Goal: Transaction & Acquisition: Purchase product/service

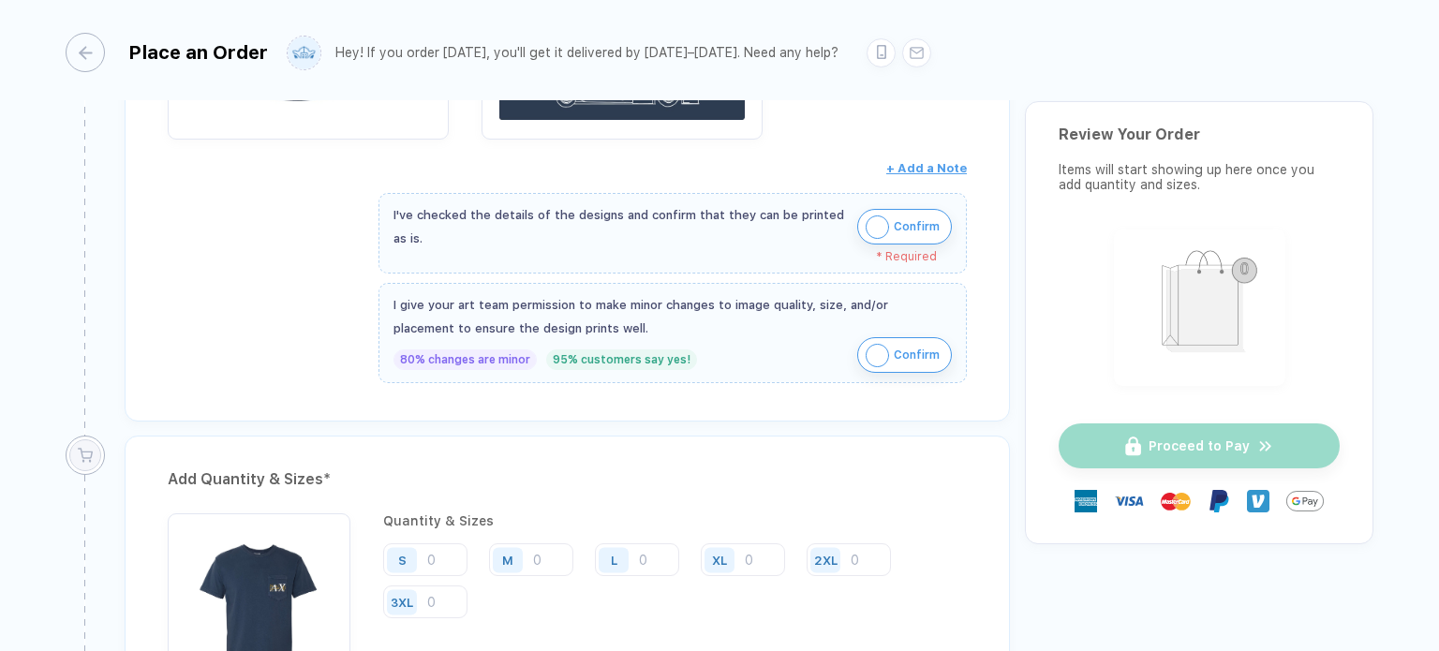
scroll to position [656, 0]
click at [877, 220] on img "button" at bounding box center [877, 226] width 23 height 23
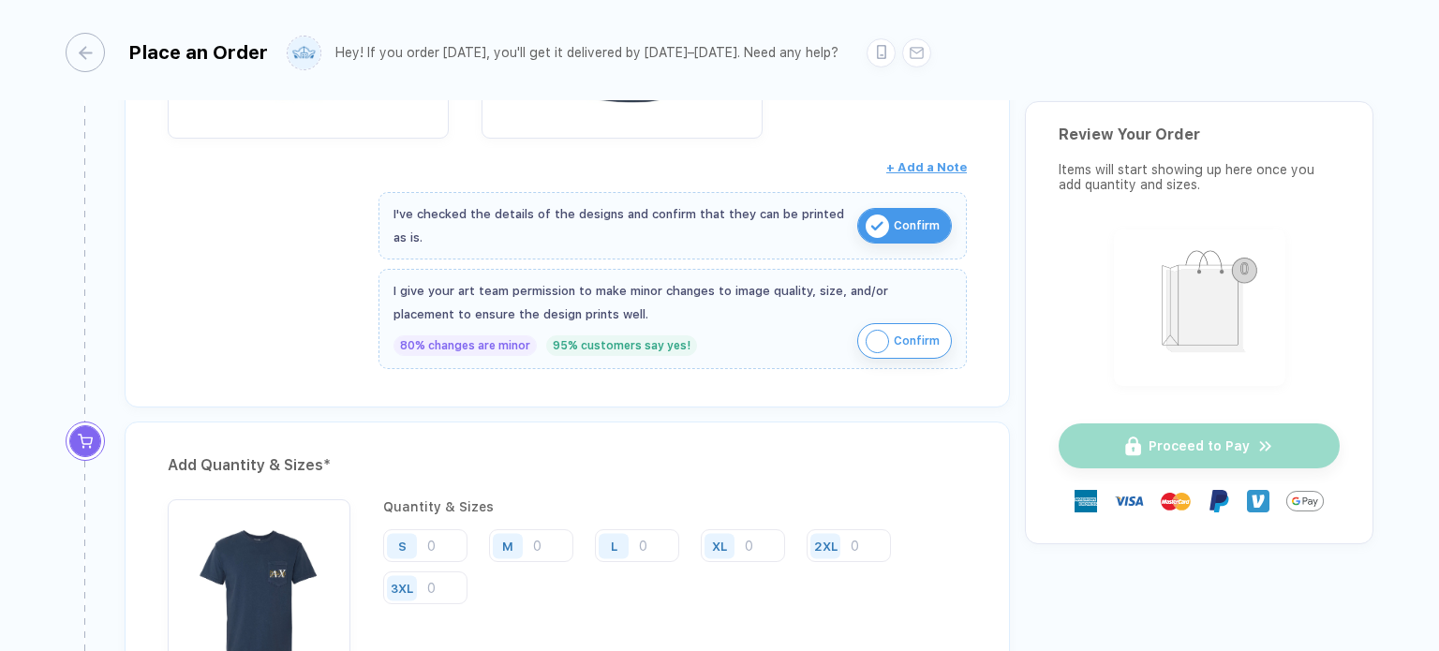
click at [880, 333] on img "button" at bounding box center [877, 341] width 23 height 23
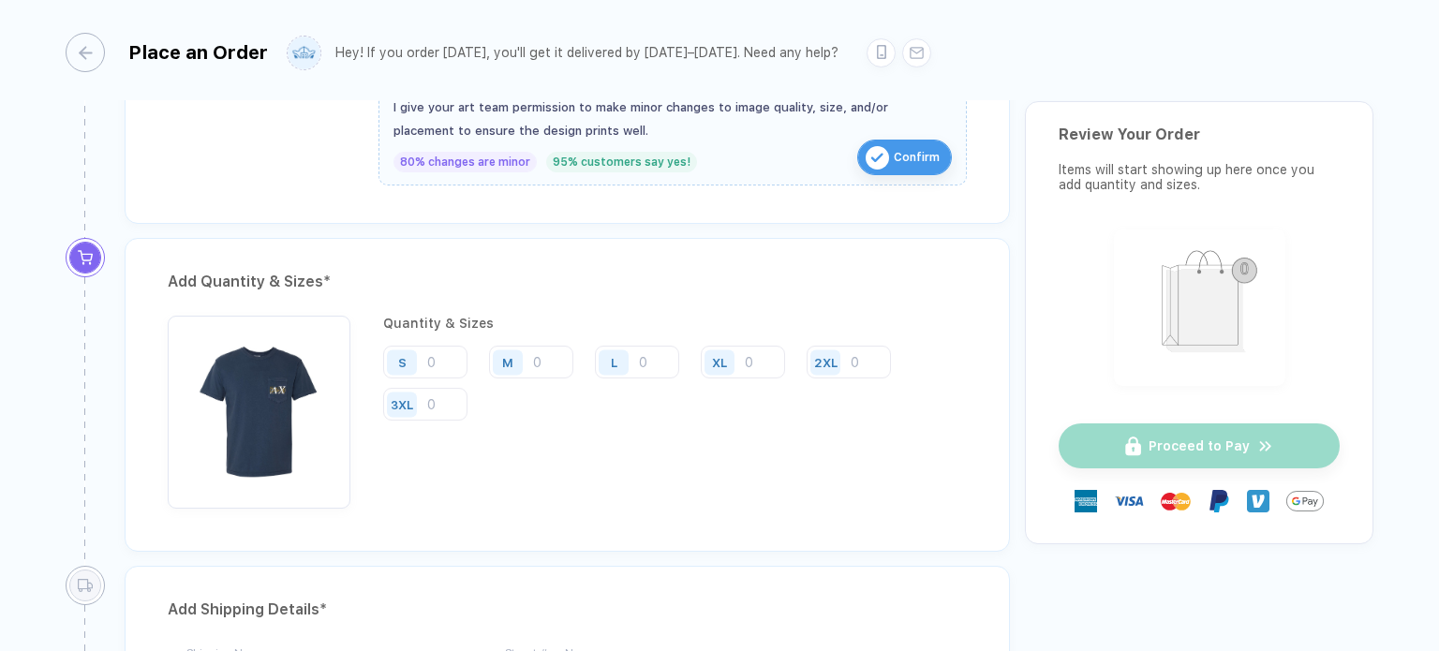
scroll to position [843, 0]
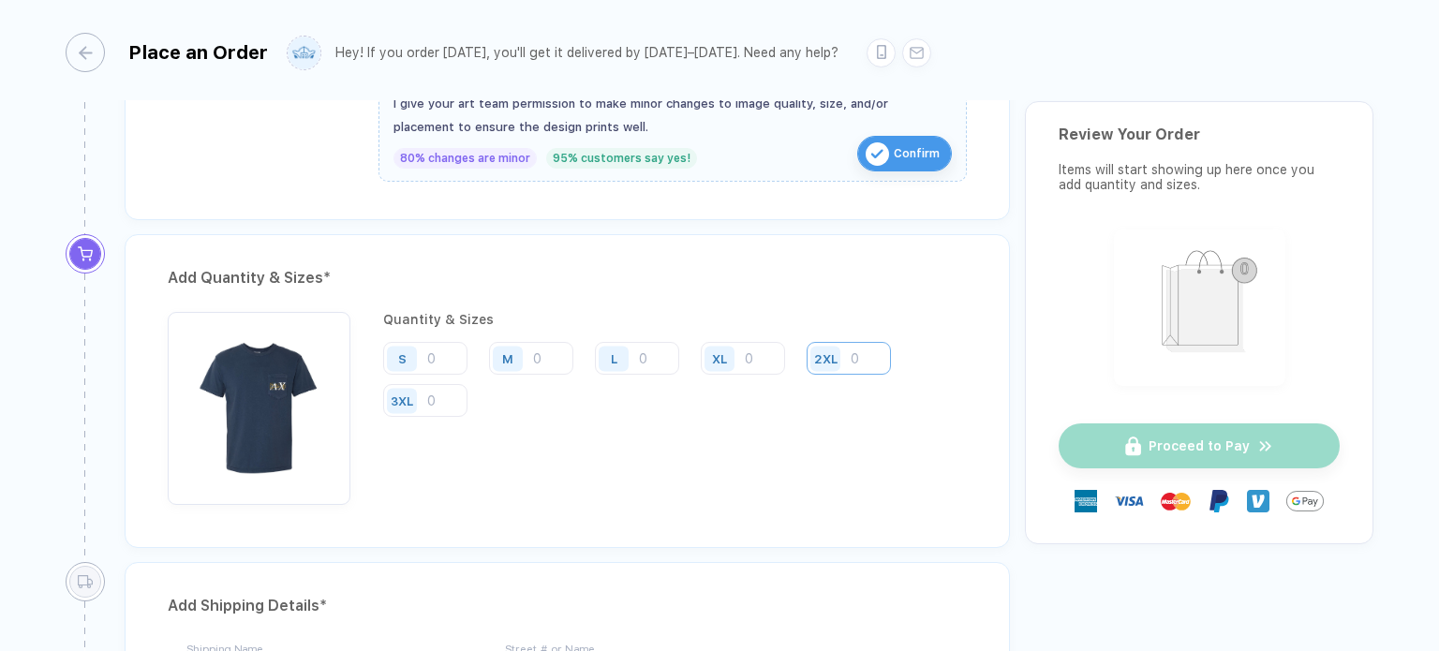
click at [861, 355] on input "number" at bounding box center [849, 358] width 84 height 33
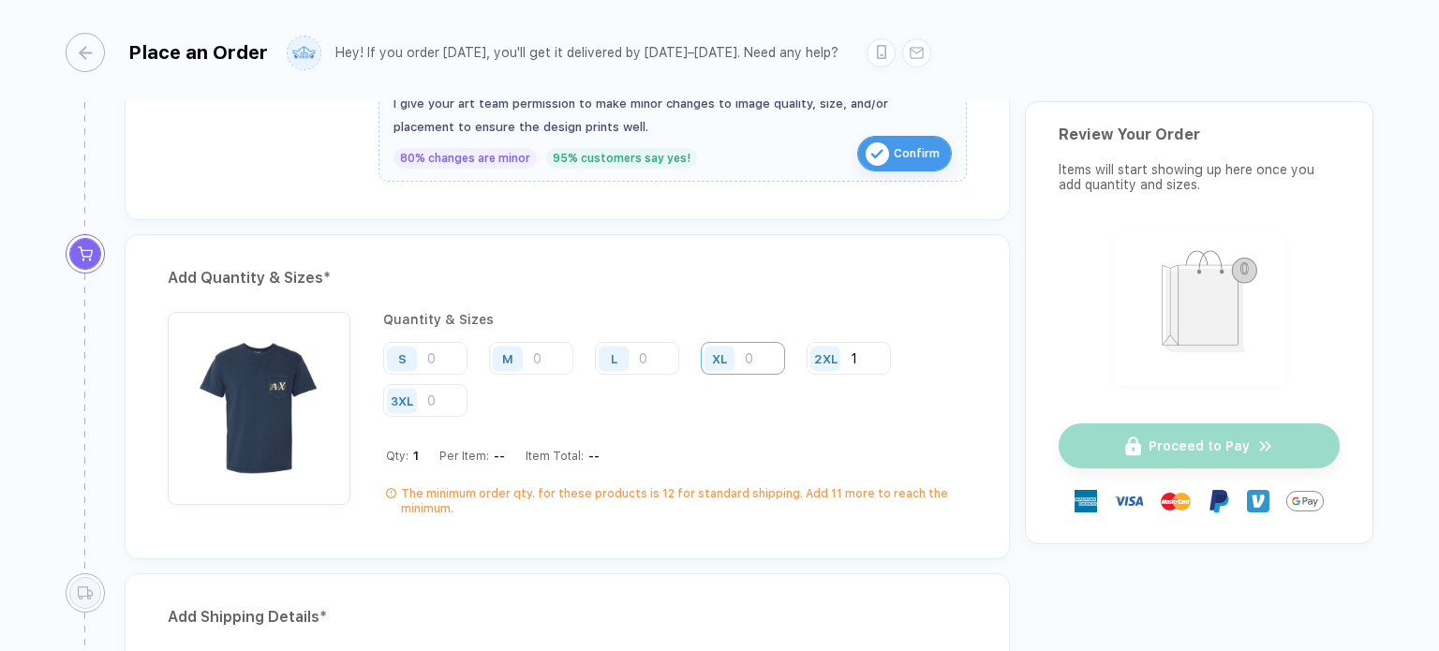
type input "1"
click at [758, 351] on input "number" at bounding box center [743, 358] width 84 height 33
type input "3"
click at [661, 355] on input "number" at bounding box center [637, 358] width 84 height 33
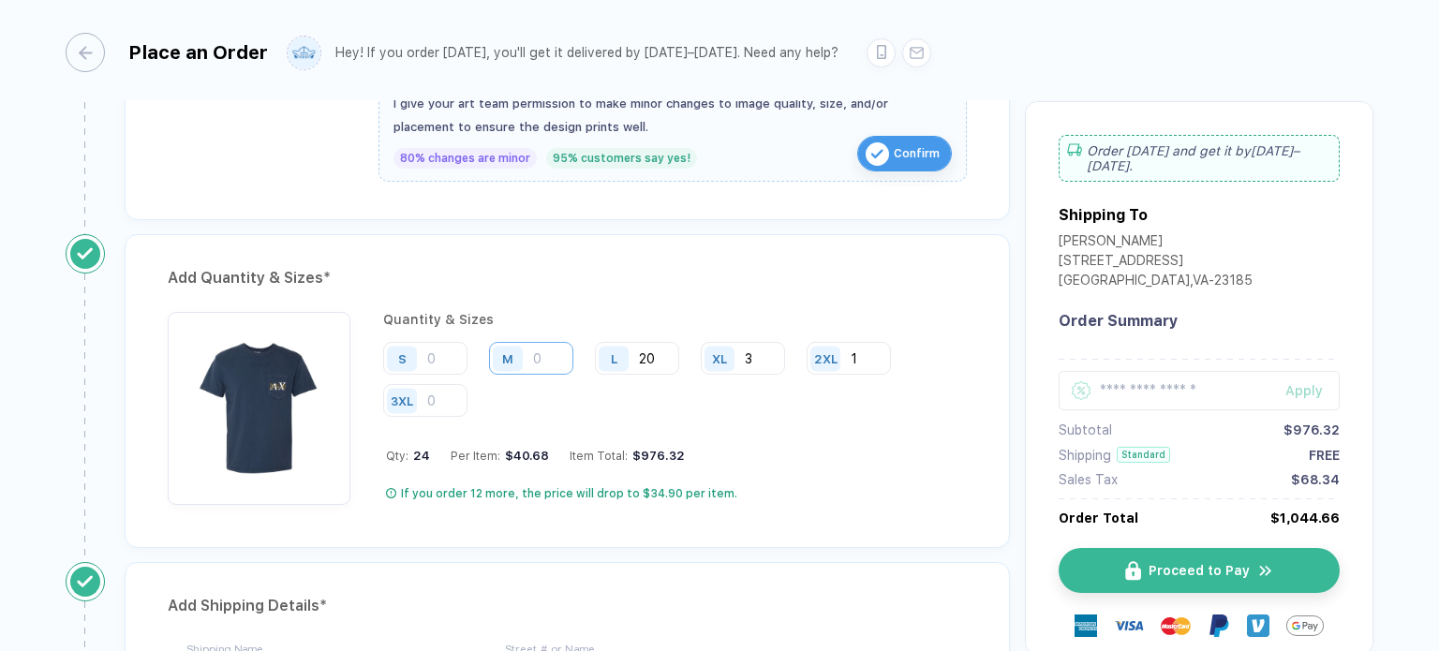
type input "20"
click at [555, 355] on input "number" at bounding box center [531, 358] width 84 height 33
type input "11"
click at [450, 351] on input "number" at bounding box center [425, 358] width 84 height 33
type input "1"
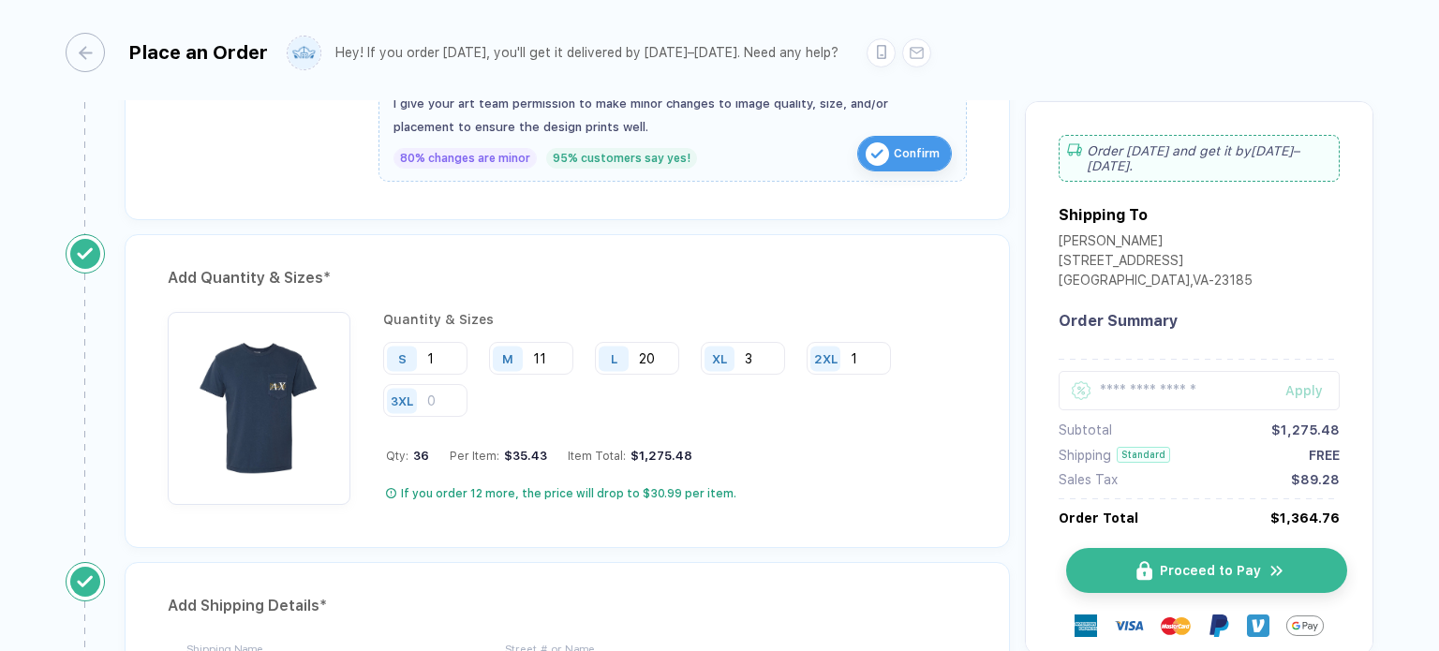
click at [1218, 572] on span "Proceed to Pay" at bounding box center [1210, 570] width 101 height 15
